Goal: Find specific page/section: Find specific page/section

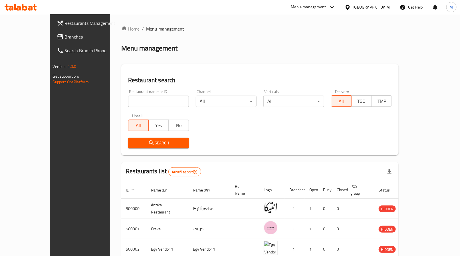
click at [128, 102] on input "search" at bounding box center [158, 101] width 61 height 11
type input "abo younes"
click at [134, 145] on span "Search" at bounding box center [159, 142] width 52 height 7
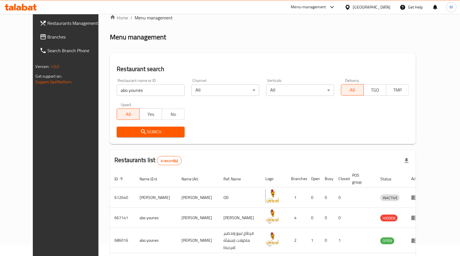
scroll to position [49, 0]
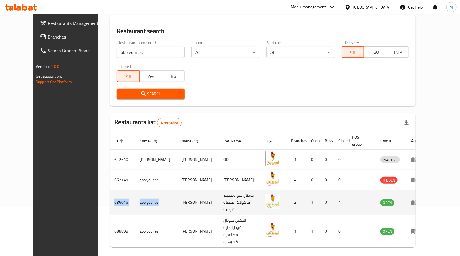
drag, startPoint x: 137, startPoint y: 195, endPoint x: 91, endPoint y: 197, distance: 46.3
click at [110, 197] on tr "686016 abo younes [PERSON_NAME] لبيع وتحضير ماكولات (منشأه فرديه)) 2 1 0 1 OPEN" at bounding box center [268, 202] width 316 height 25
copy tr "686016 [PERSON_NAME]"
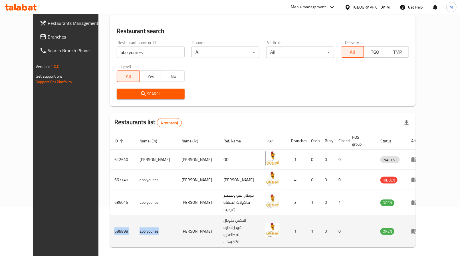
drag, startPoint x: 137, startPoint y: 216, endPoint x: 92, endPoint y: 214, distance: 44.5
click at [110, 215] on tr "688898 abo younes [PERSON_NAME] جلوبال فودز لأداره المطاعم و الكافيهات 1 1 0 0 …" at bounding box center [268, 231] width 316 height 32
copy tr "688898 abo younes"
